Goal: Task Accomplishment & Management: Use online tool/utility

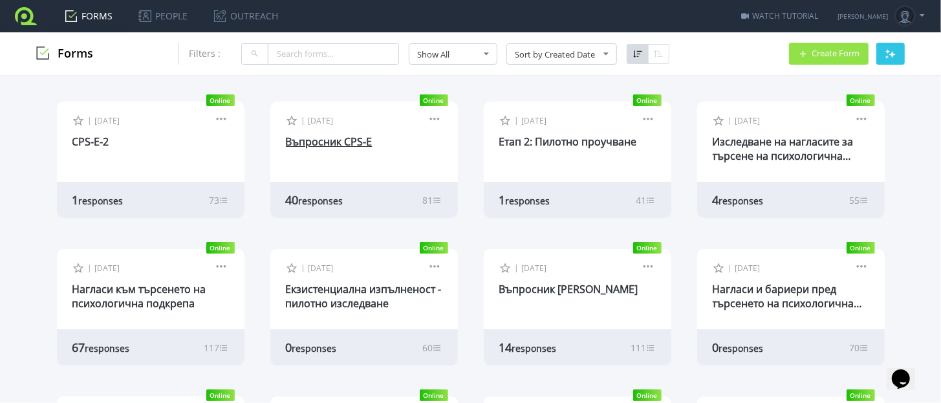
click at [351, 140] on link "Въпросник CPS-E" at bounding box center [329, 141] width 87 height 14
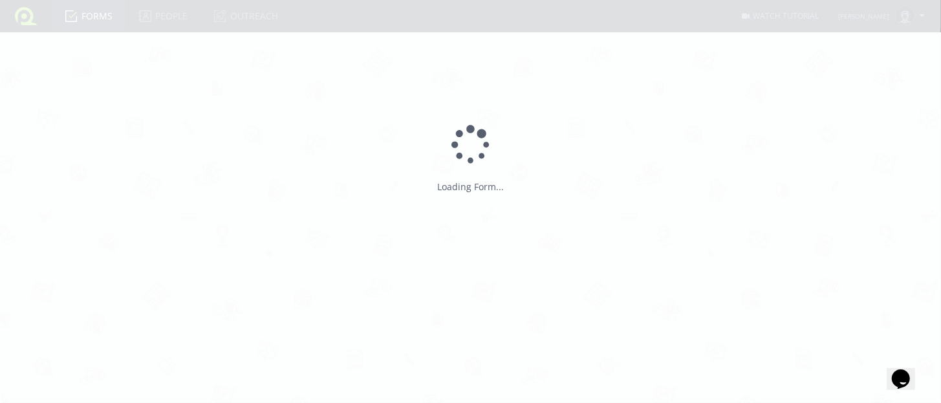
type input "Въпросник CPS-E"
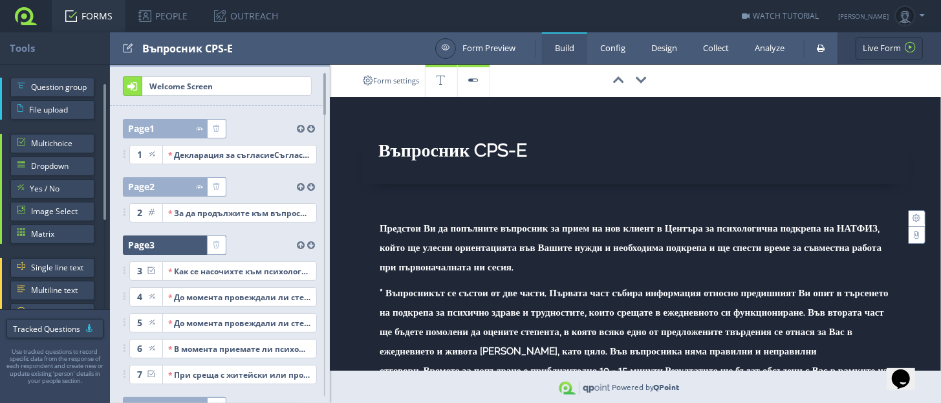
click at [182, 241] on div at bounding box center [181, 244] width 52 height 19
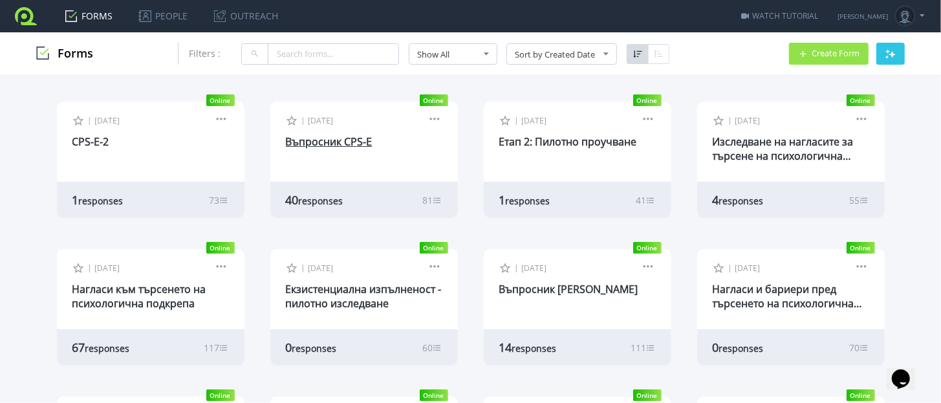
click at [345, 145] on link "Въпросник CPS-E" at bounding box center [329, 141] width 87 height 14
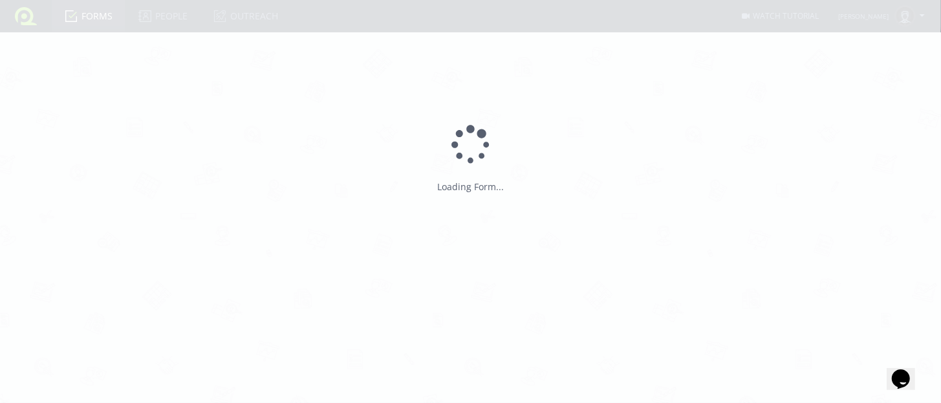
type input "Въпросник CPS-E"
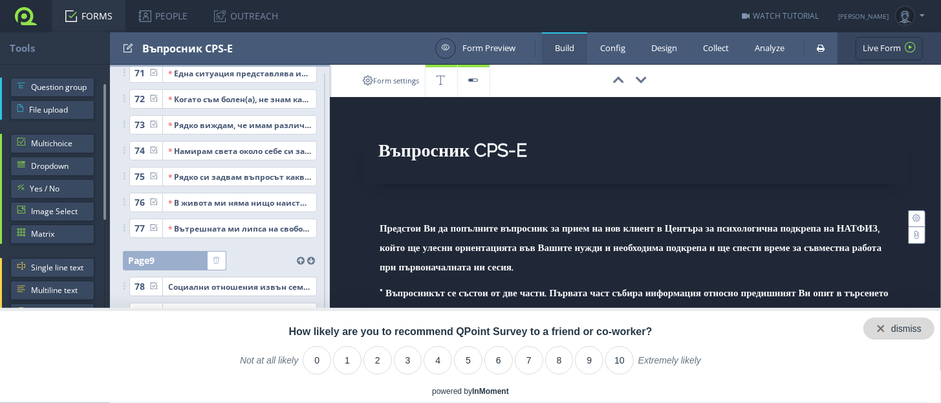
click at [924, 325] on div "dismiss" at bounding box center [898, 328] width 71 height 22
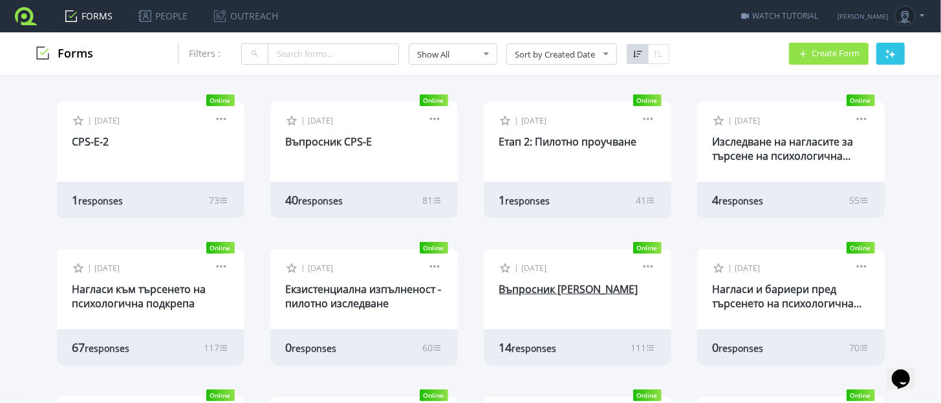
click at [518, 292] on link "Въпросник [PERSON_NAME]" at bounding box center [568, 289] width 139 height 14
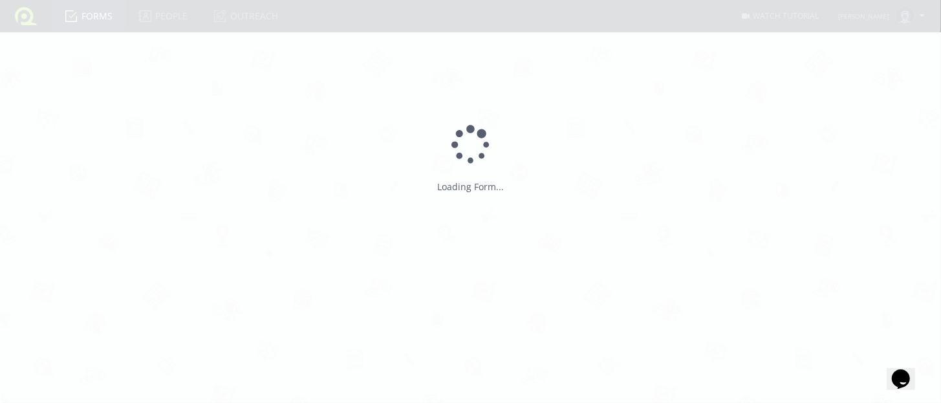
type input "Въпросник [PERSON_NAME]"
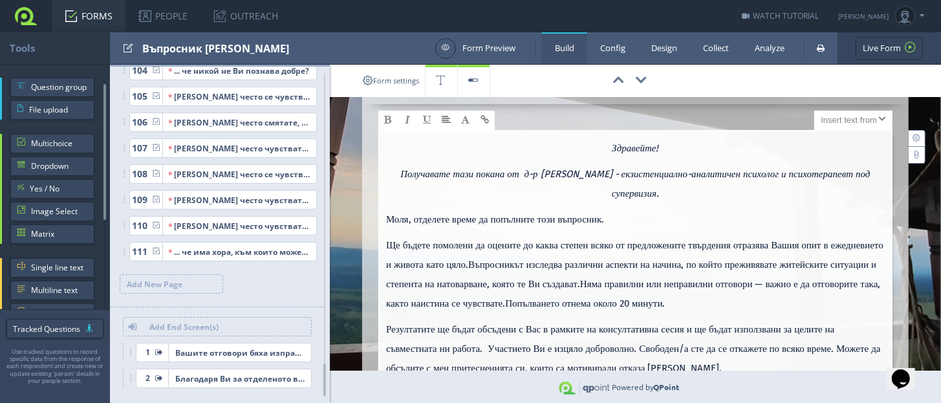
scroll to position [161, 0]
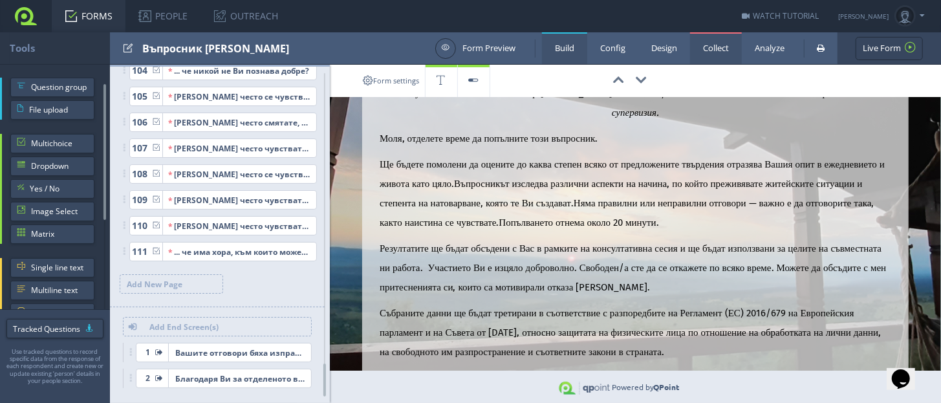
click at [725, 49] on link "Collect" at bounding box center [716, 48] width 52 height 32
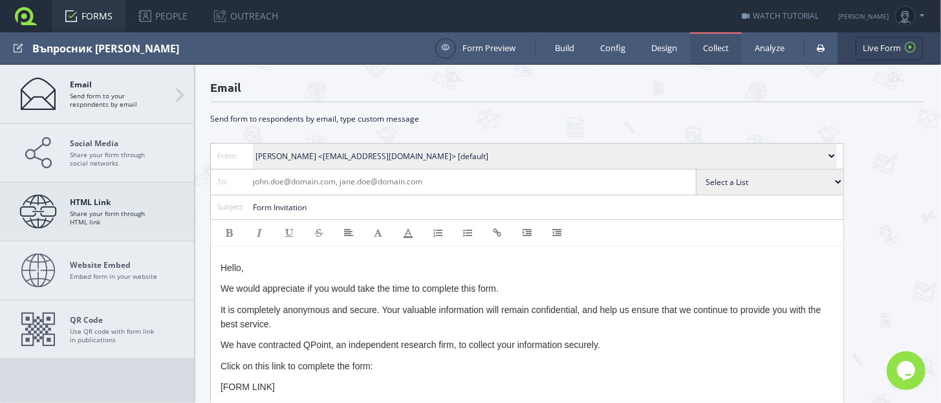
click at [70, 206] on strong "HTML Link" at bounding box center [115, 202] width 91 height 10
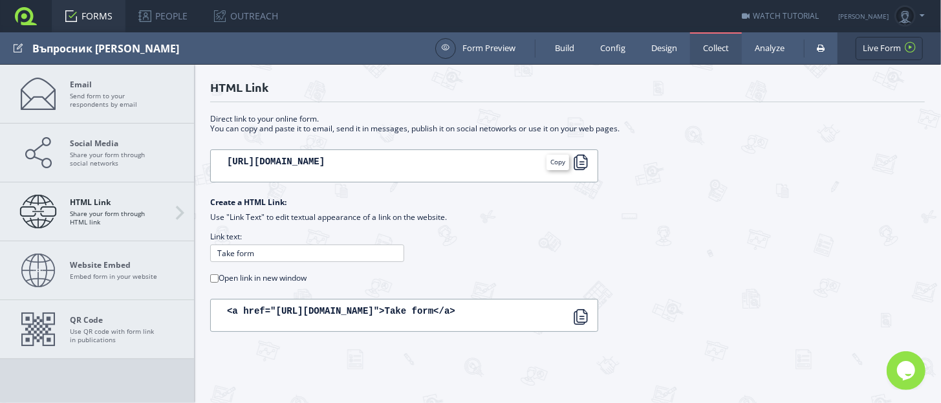
click at [582, 162] on div at bounding box center [581, 163] width 16 height 16
click at [561, 45] on link "Build" at bounding box center [564, 48] width 45 height 32
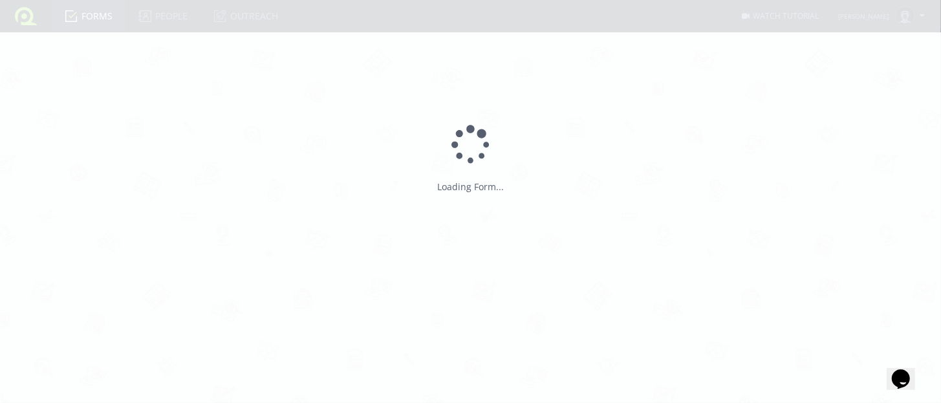
type input "Въпросник [PERSON_NAME]"
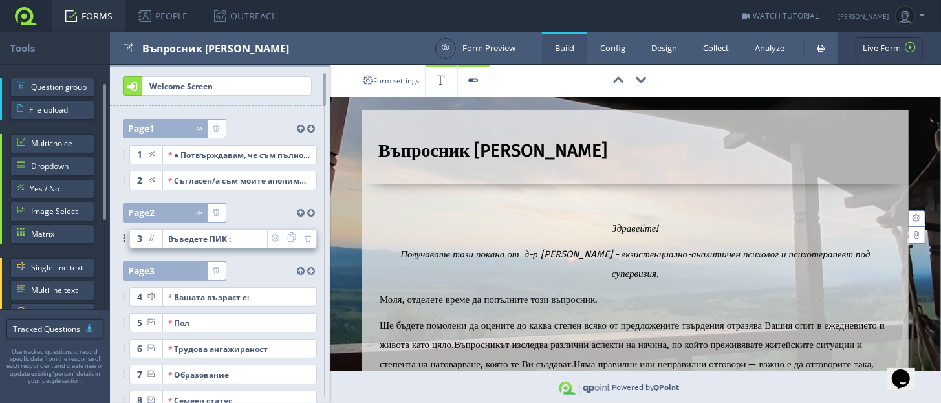
click at [187, 239] on div "Въведете ПИК :" at bounding box center [215, 238] width 94 height 18
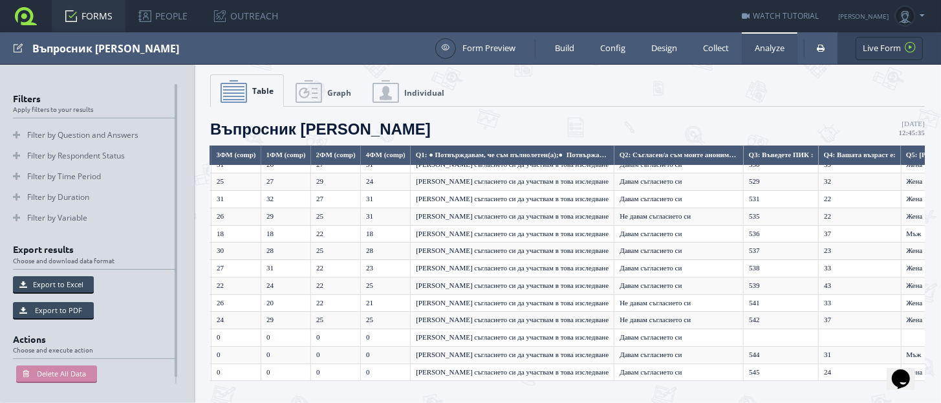
scroll to position [37, 462]
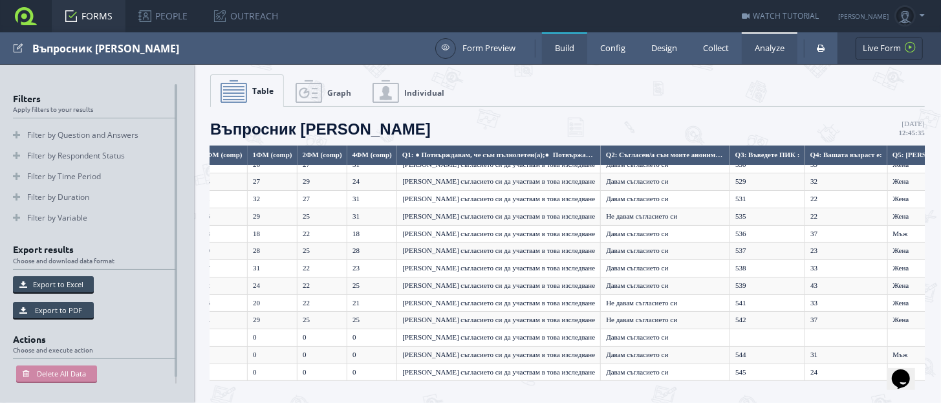
click at [565, 48] on link "Build" at bounding box center [564, 48] width 45 height 32
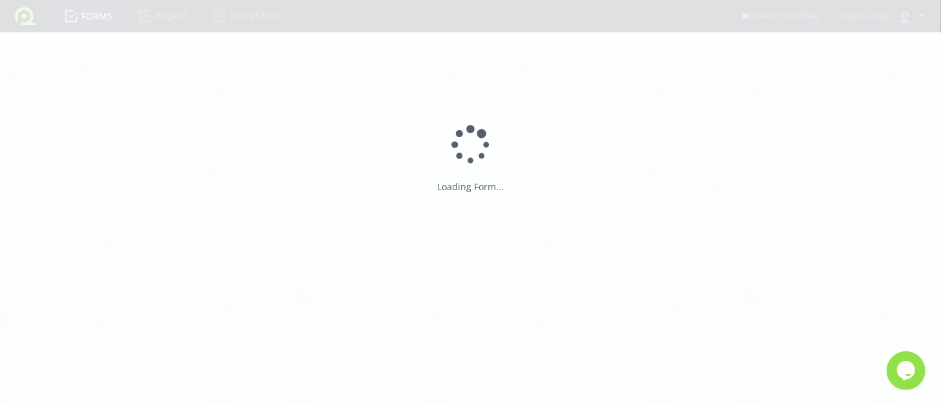
type input "Въпросник [PERSON_NAME]"
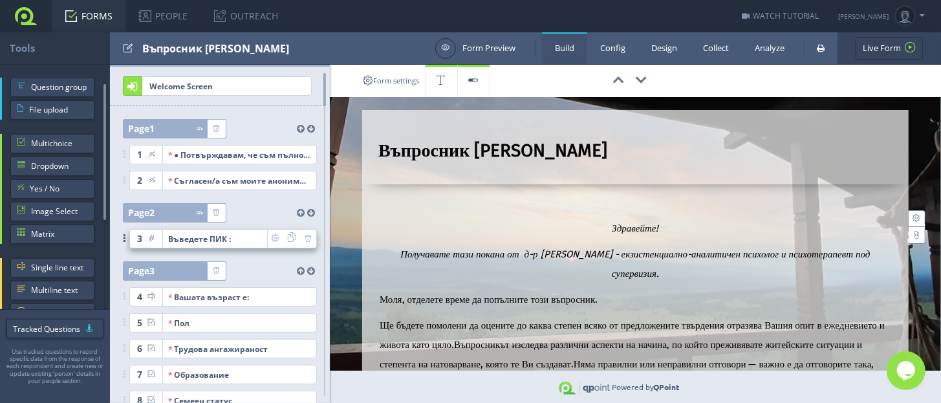
click at [185, 235] on div "Въведете ПИК :" at bounding box center [215, 238] width 94 height 18
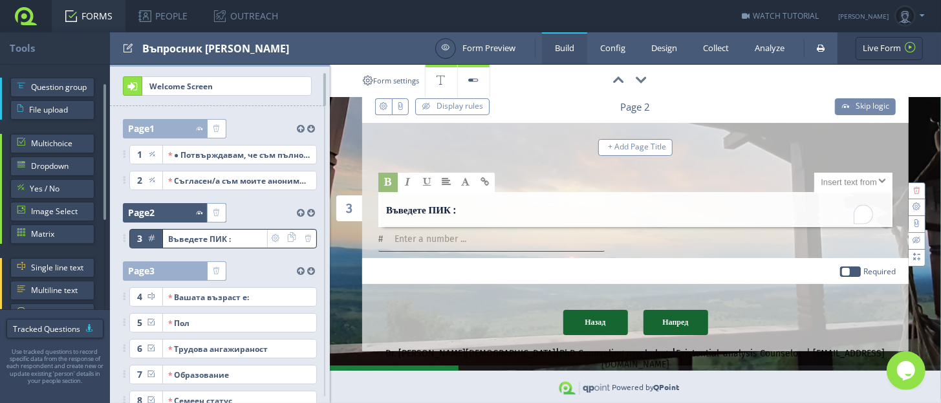
scroll to position [105, 0]
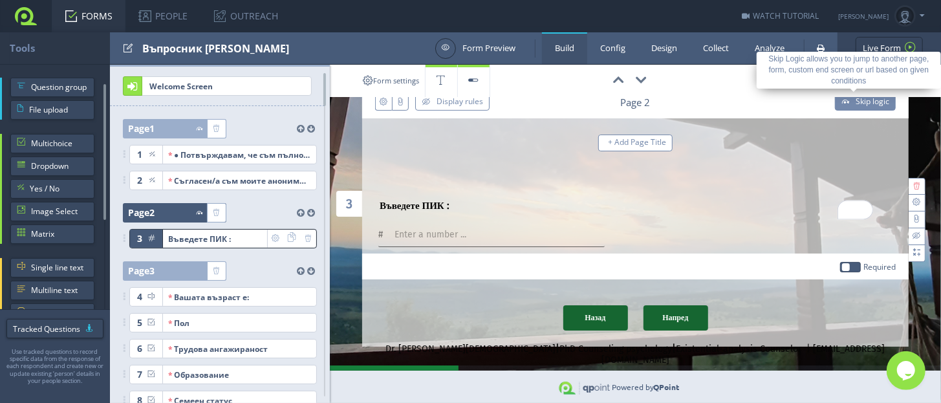
click at [859, 101] on span "Skip logic" at bounding box center [872, 101] width 34 height 11
select select "3: Въведете ПИК :"
select select "9"
select select "BV2tQRL1j7kmb8PR5j2lVw__"
select select "3: Въведете ПИК :"
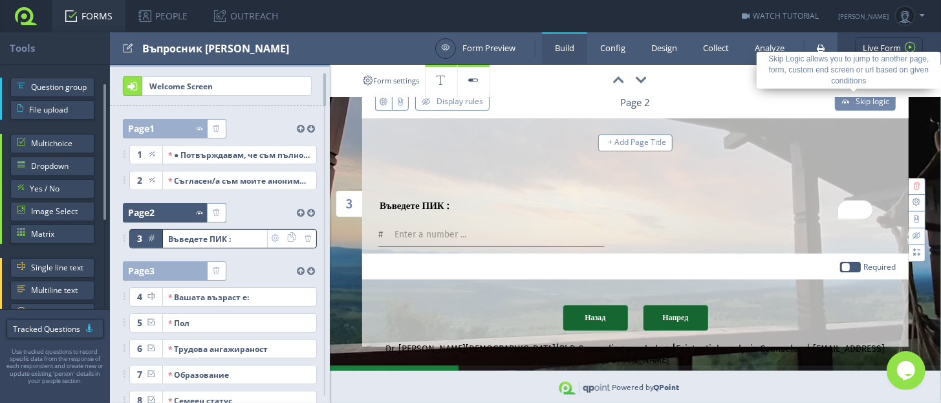
select select "10"
select select "2"
select select "VGhdXnYLoGm0QKVIACZOqQ__"
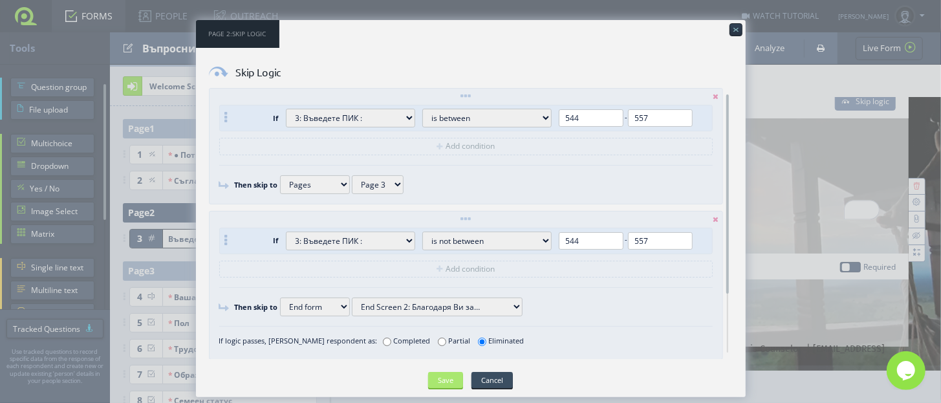
click at [445, 378] on input "Save" at bounding box center [445, 380] width 35 height 16
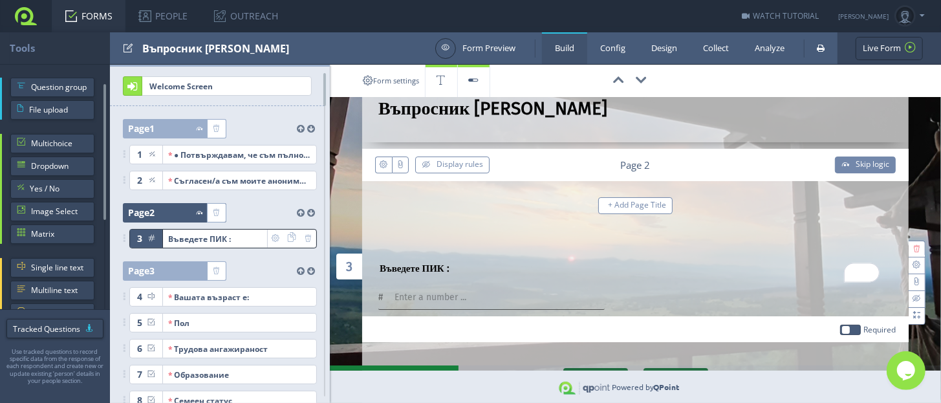
scroll to position [0, 0]
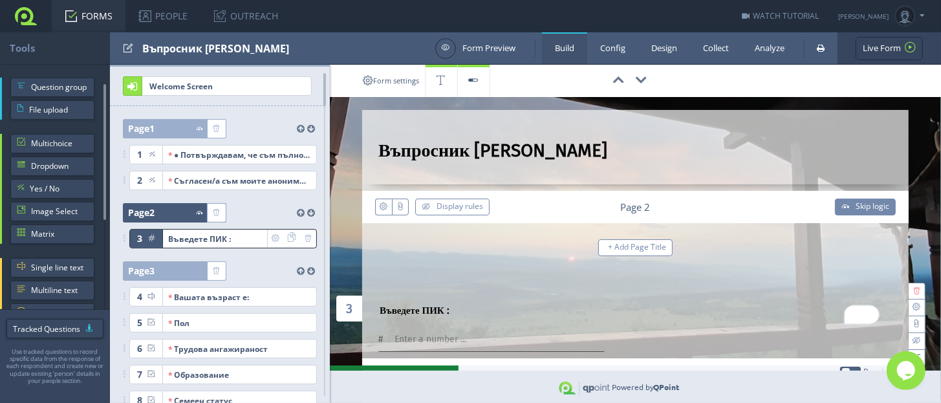
click at [87, 17] on link "FORMS" at bounding box center [89, 16] width 74 height 32
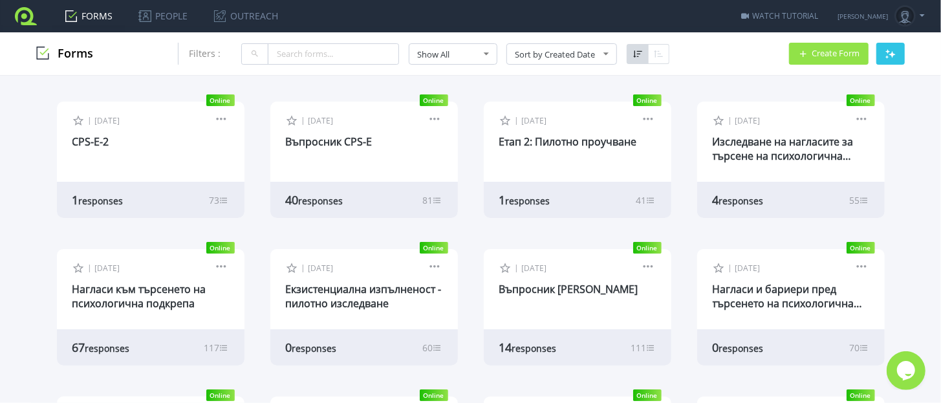
click at [106, 138] on div "CPS-E-2" at bounding box center [150, 141] width 156 height 14
click at [81, 144] on link "CPS-E-2" at bounding box center [90, 141] width 37 height 14
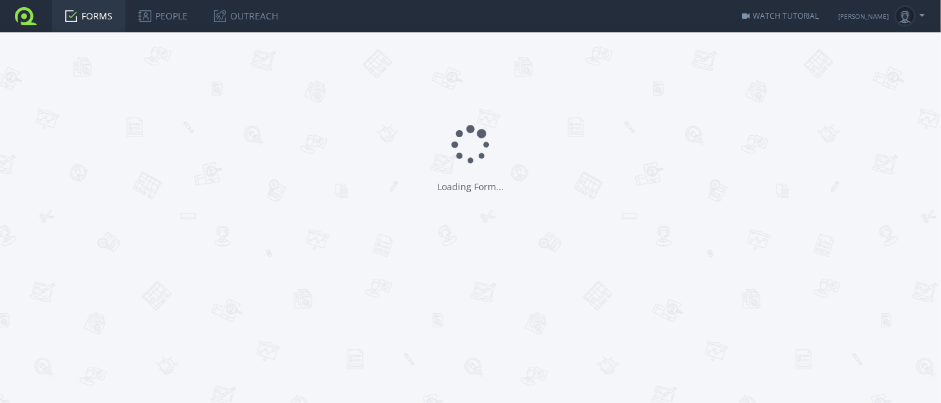
type input "CPS-E-2"
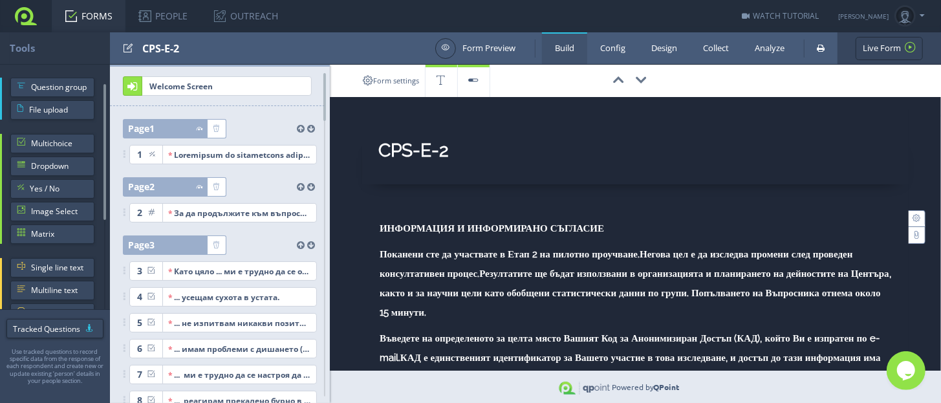
click at [922, 12] on ul "Diana D Hristova Professional Plan Responses 5 of 1000 Upgrade Account My Profi…" at bounding box center [881, 16] width 87 height 32
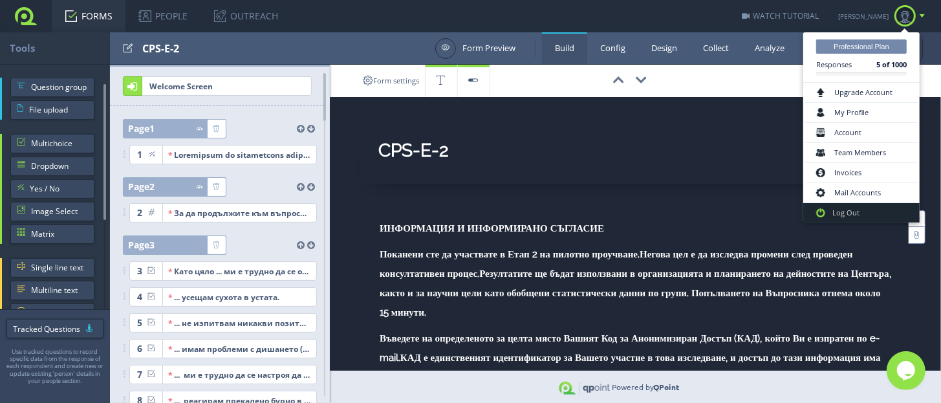
click at [910, 16] on span at bounding box center [904, 15] width 21 height 21
click at [919, 16] on link at bounding box center [904, 16] width 29 height 32
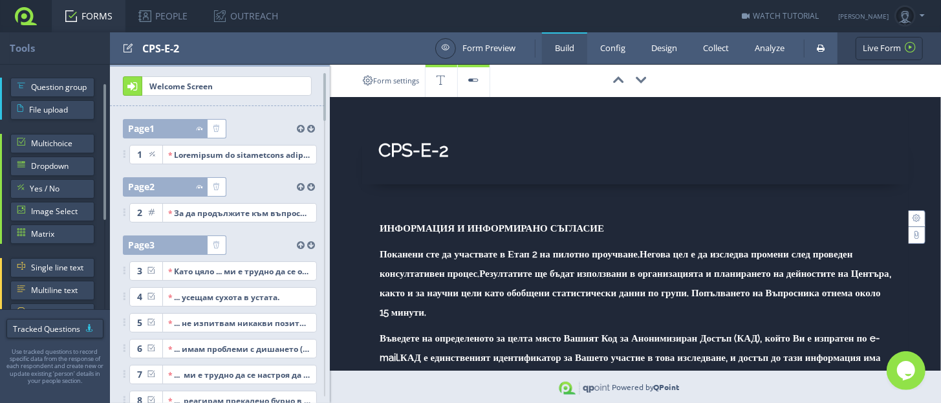
click at [919, 13] on ul "Diana D Hristova Professional Plan Responses 5 of 1000 Upgrade Account My Profi…" at bounding box center [881, 16] width 87 height 32
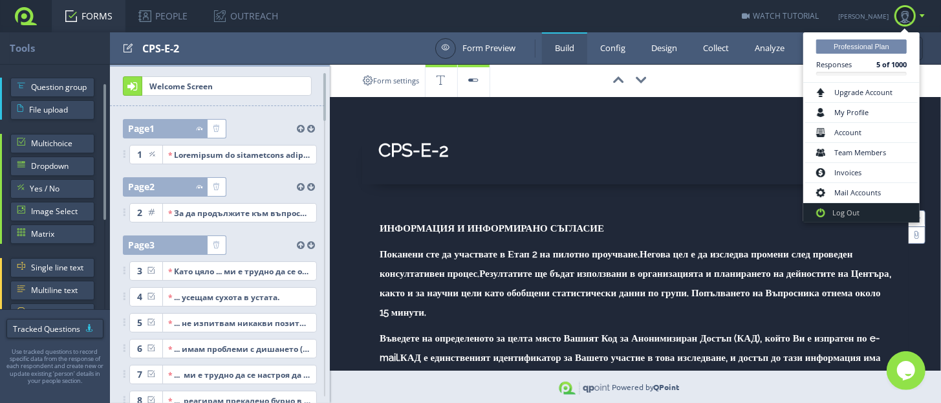
click at [919, 16] on link at bounding box center [904, 16] width 29 height 32
click at [855, 215] on link "Log Out" at bounding box center [861, 212] width 116 height 19
